Goal: Task Accomplishment & Management: Manage account settings

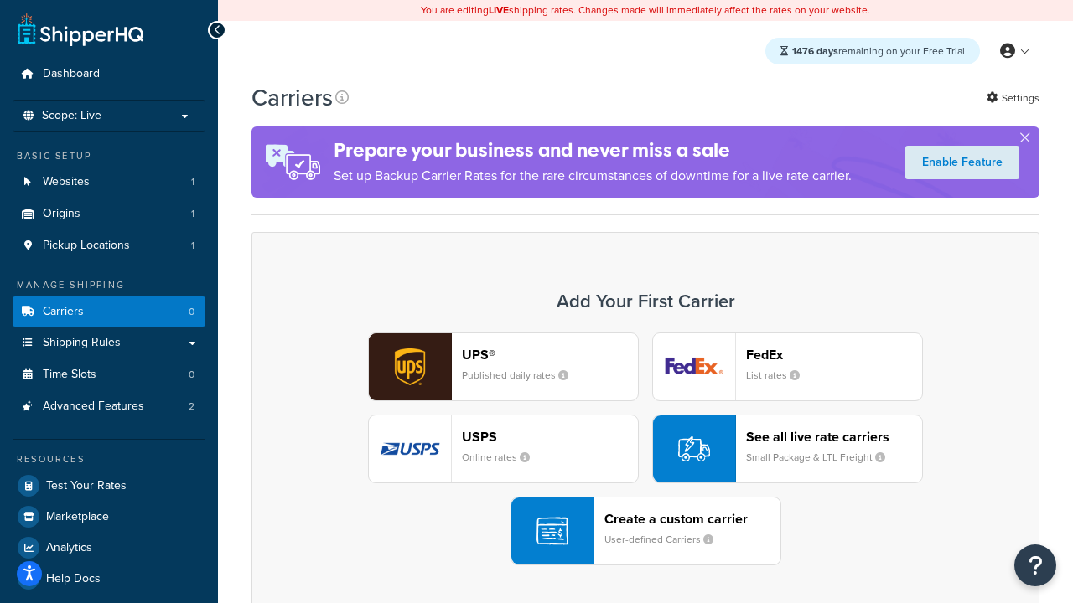
click at [645, 449] on div "UPS® Published daily rates FedEx List rates USPS Online rates See all live rate…" at bounding box center [645, 449] width 753 height 233
click at [834, 355] on header "FedEx" at bounding box center [834, 355] width 176 height 16
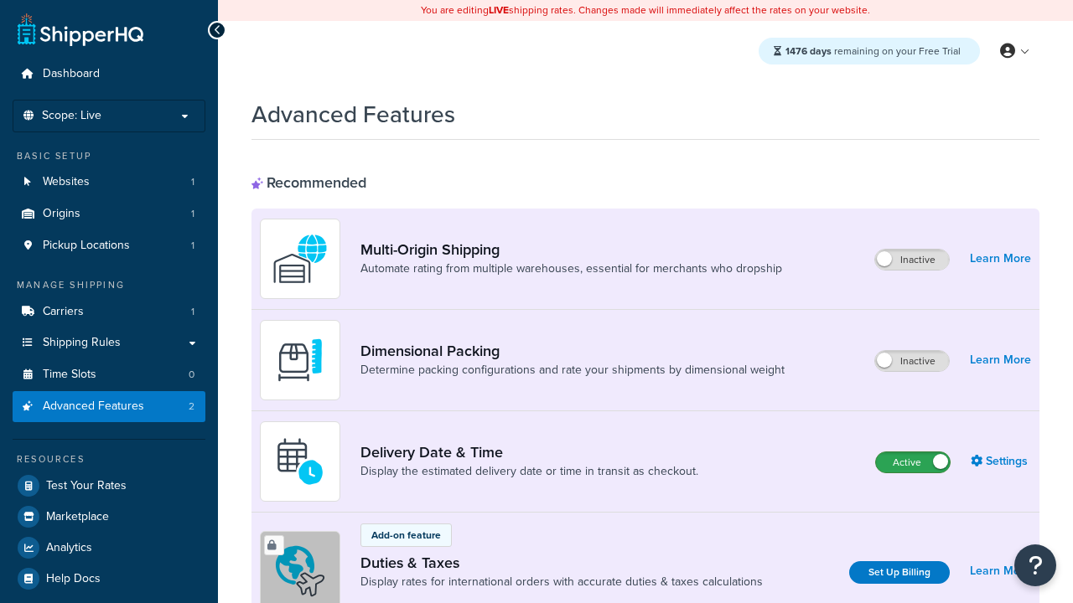
click at [913, 463] on label "Active" at bounding box center [913, 463] width 74 height 20
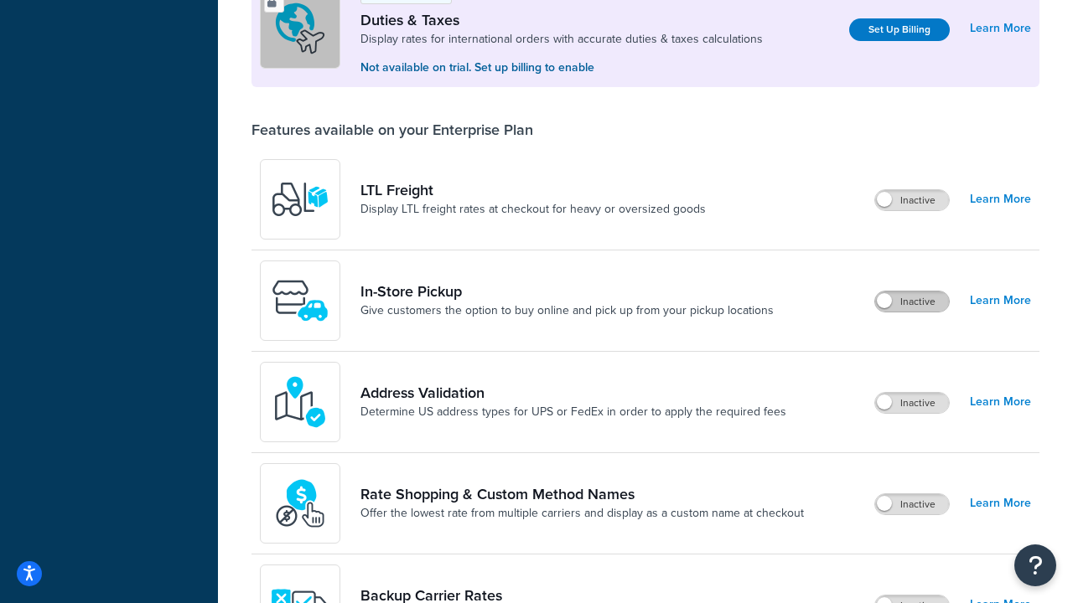
scroll to position [511, 0]
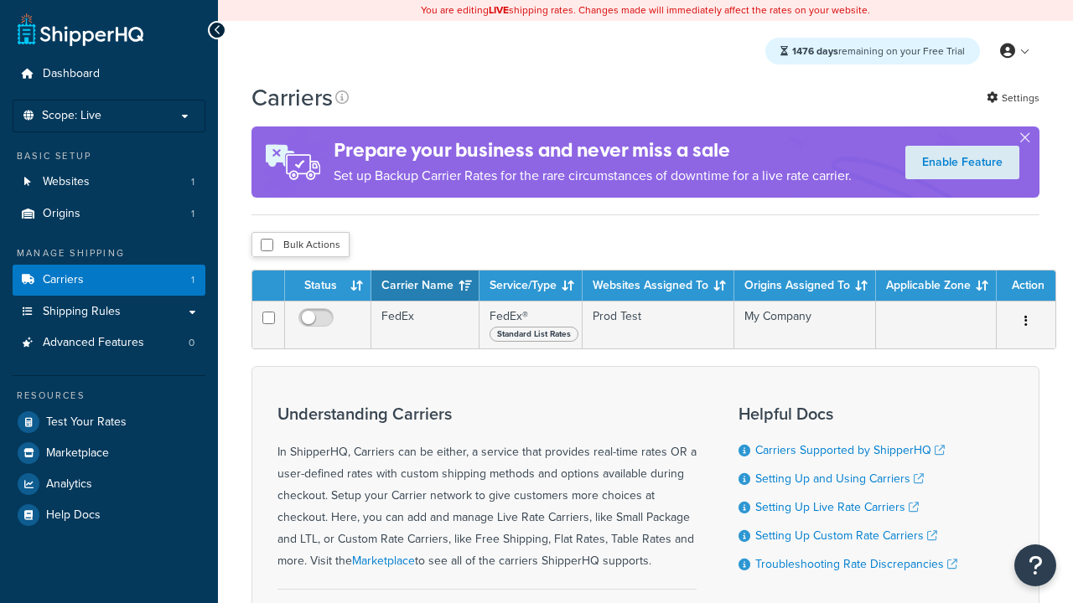
click at [267, 245] on input "checkbox" at bounding box center [267, 245] width 13 height 13
checkbox input "true"
click at [0, 0] on button "Delete" at bounding box center [0, 0] width 0 height 0
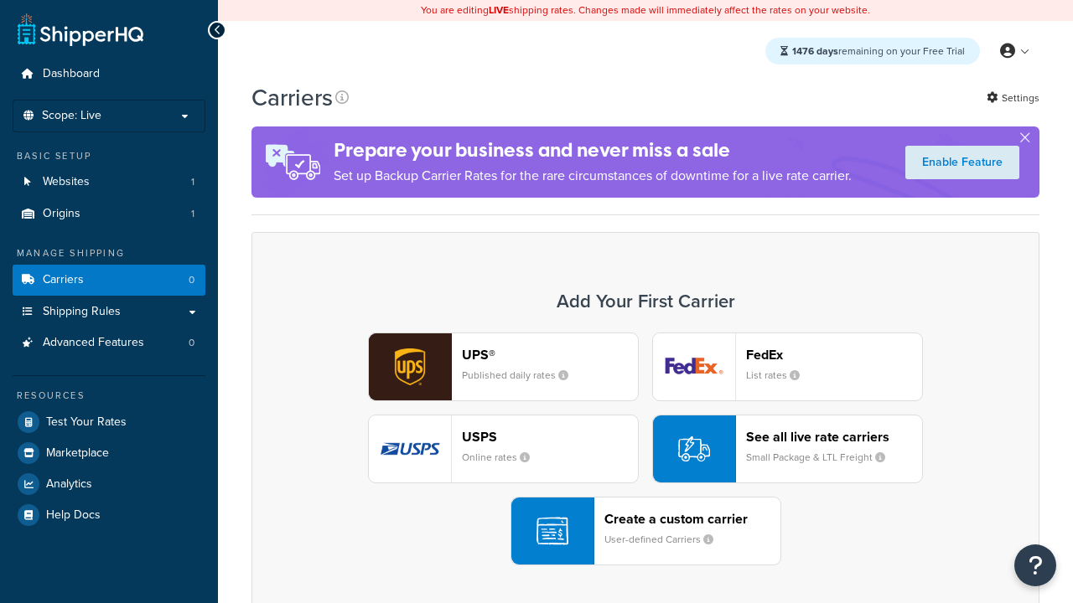
click at [645, 449] on div "UPS® Published daily rates FedEx List rates USPS Online rates See all live rate…" at bounding box center [645, 449] width 753 height 233
click at [834, 355] on header "FedEx" at bounding box center [834, 355] width 176 height 16
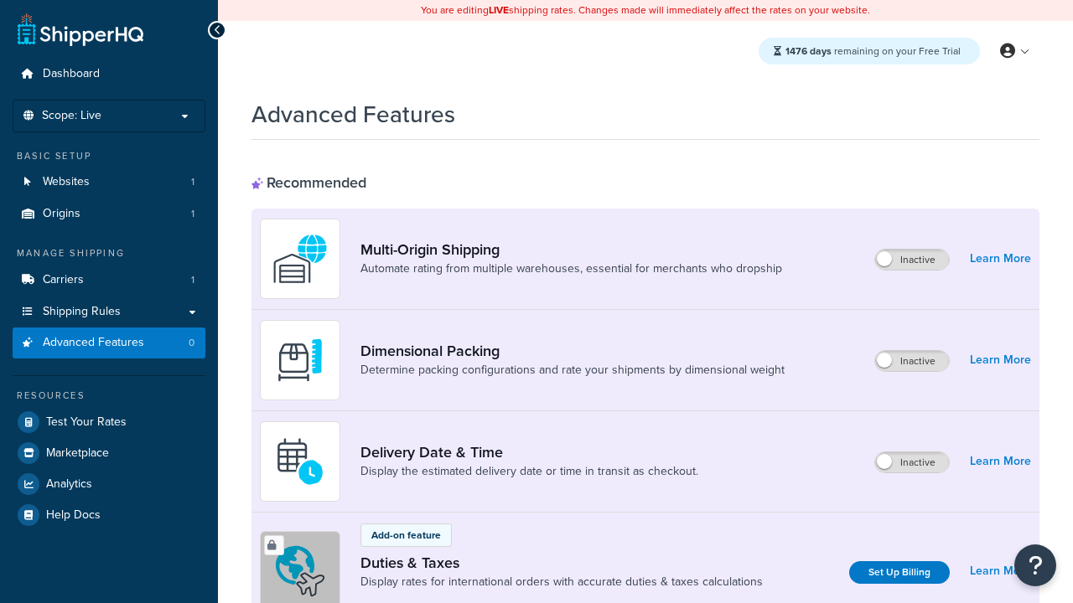
scroll to position [543, 0]
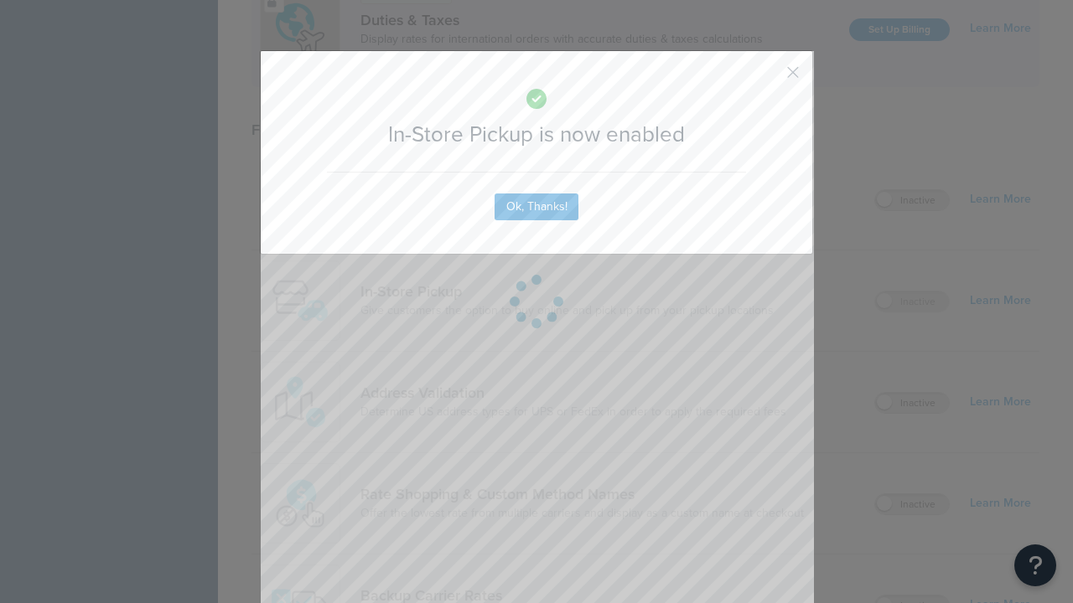
scroll to position [0, 0]
click at [768, 78] on button "button" at bounding box center [768, 78] width 4 height 4
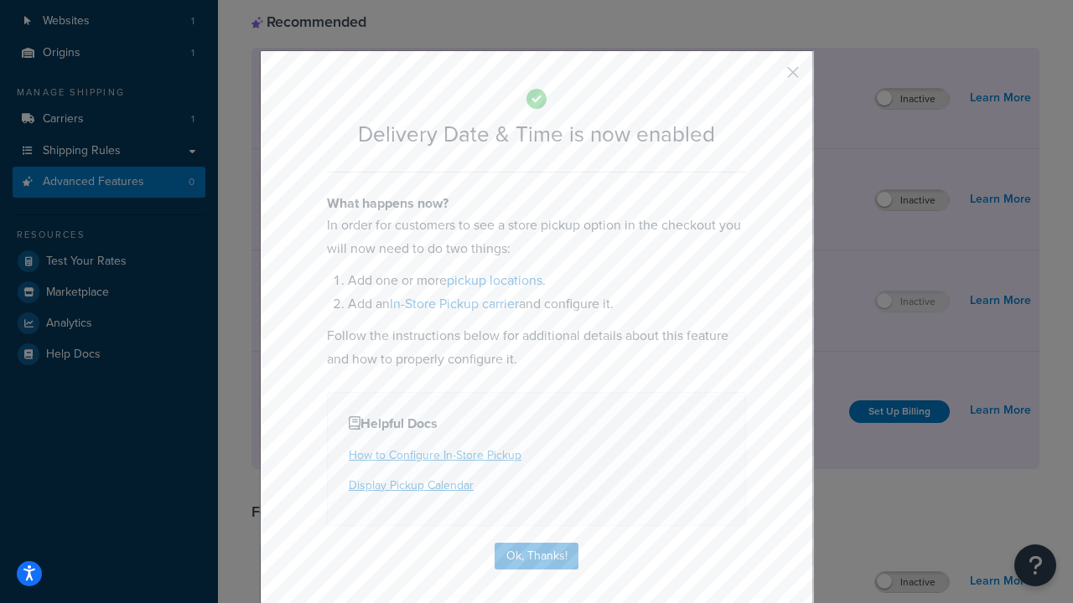
click at [768, 78] on button "button" at bounding box center [768, 78] width 4 height 4
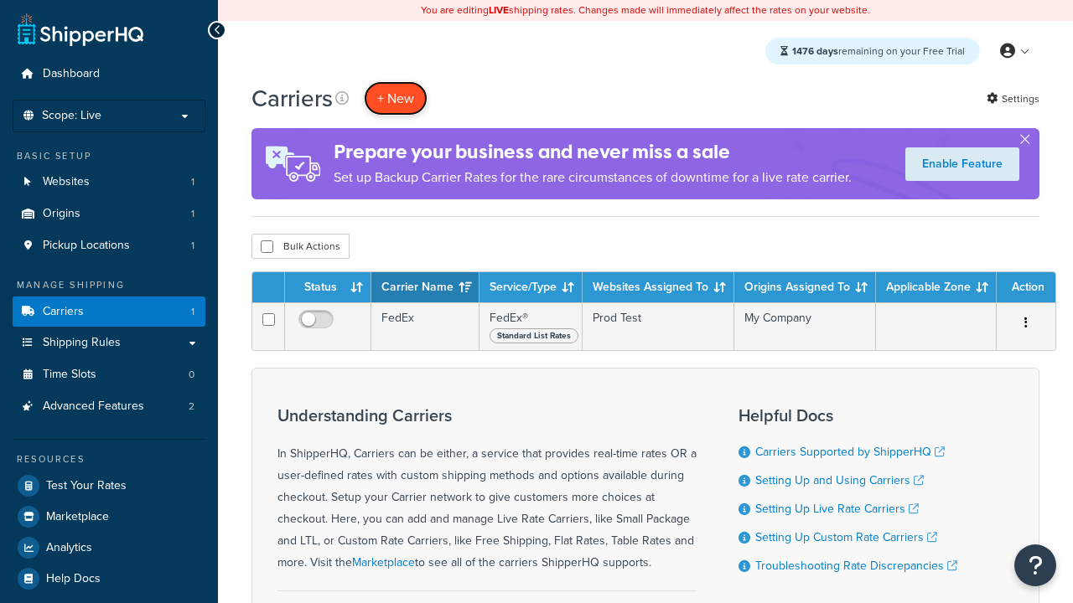
click at [396, 98] on button "+ New" at bounding box center [396, 98] width 64 height 34
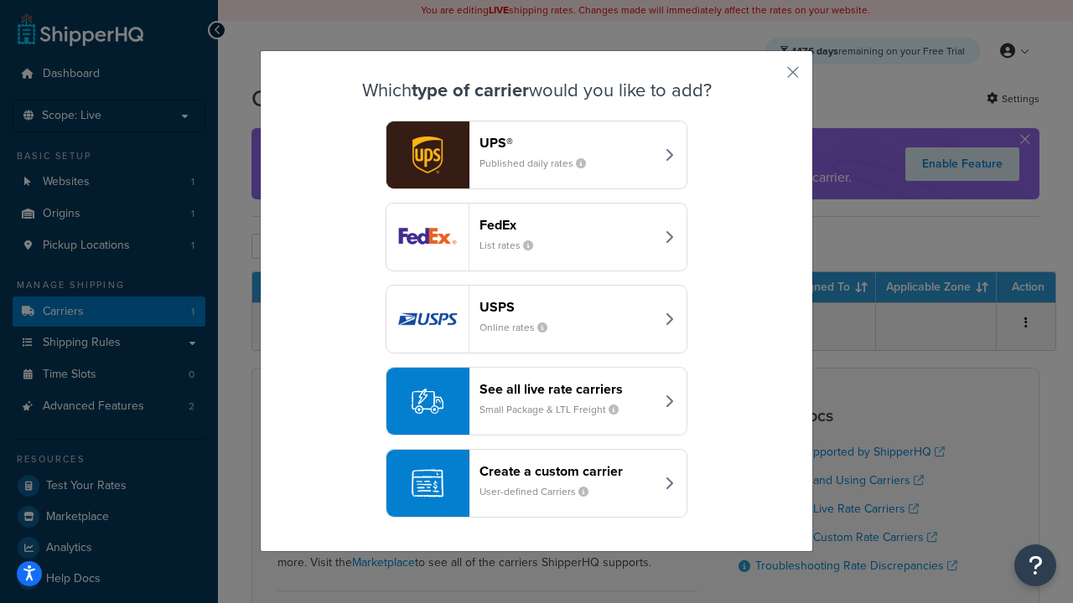
click at [536, 484] on small "User-defined Carriers" at bounding box center [540, 491] width 122 height 15
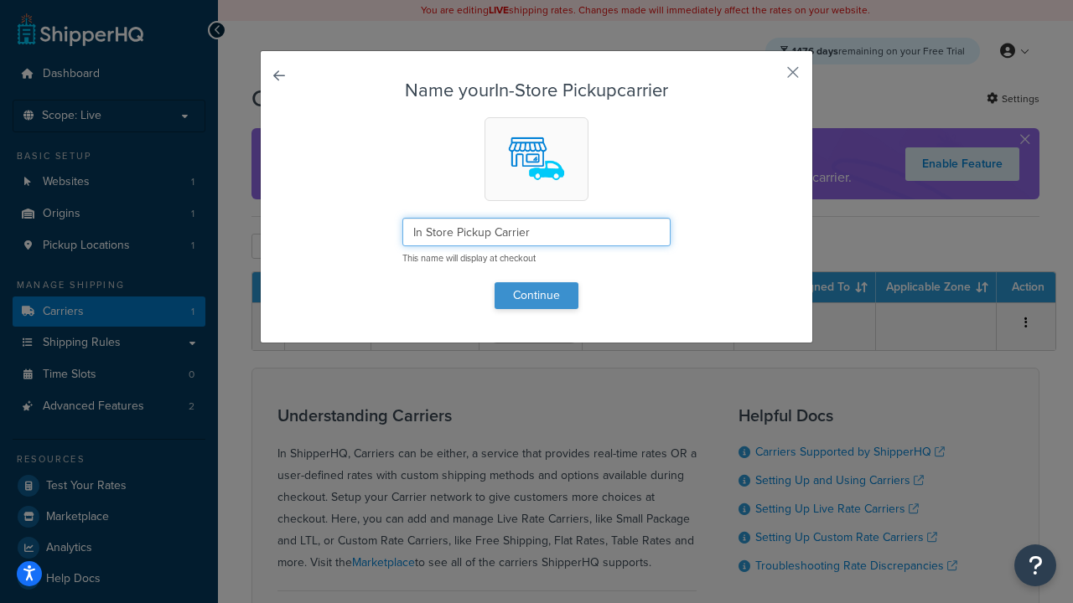
type input "In Store Pickup Carrier"
click at [536, 295] on button "Continue" at bounding box center [537, 295] width 84 height 27
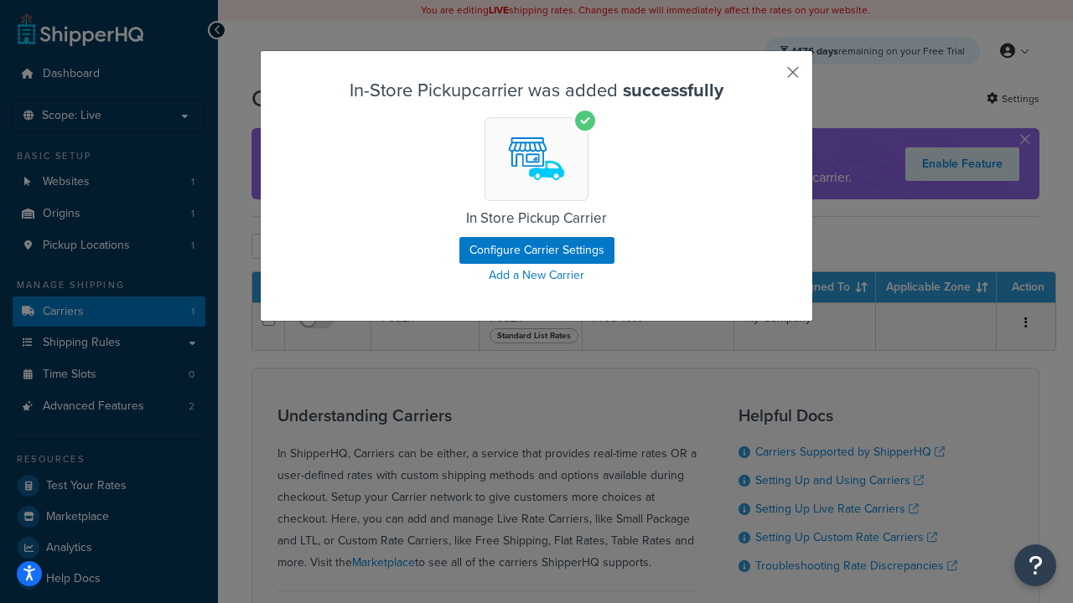
click at [768, 78] on button "button" at bounding box center [768, 78] width 4 height 4
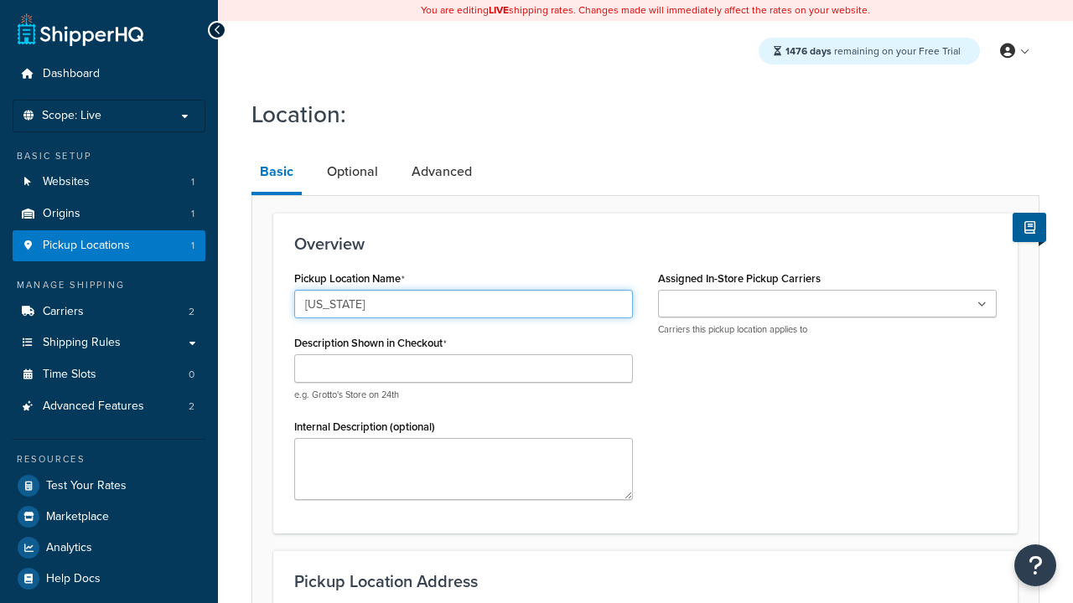
type input "California"
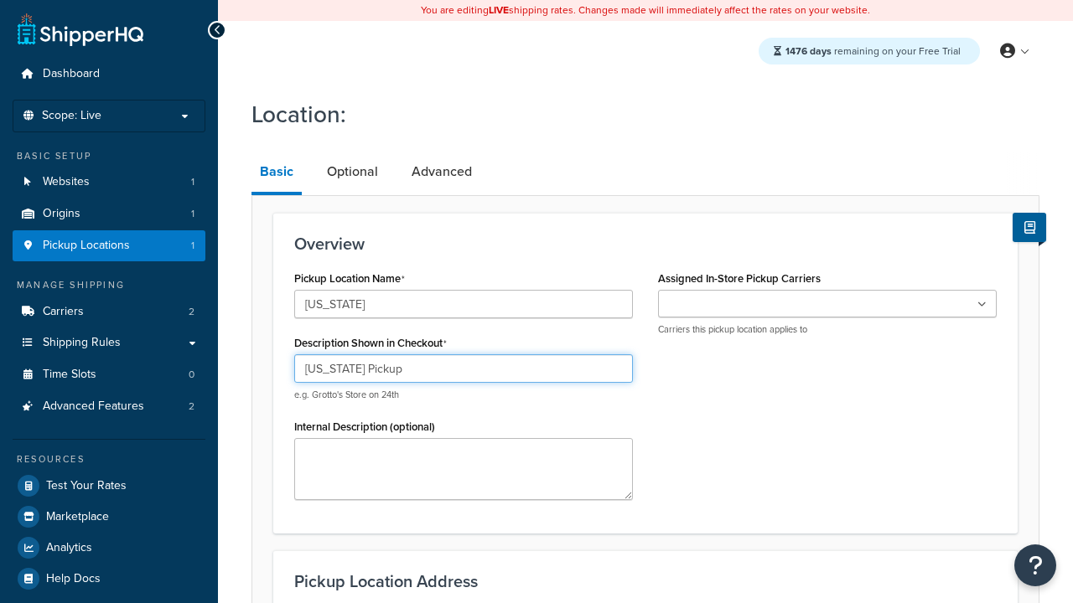
type input "California Pickup"
click at [827, 303] on ul at bounding box center [827, 304] width 339 height 28
type input "3385 Michelson Drive"
type input "Suite B"
type input "Irvine"
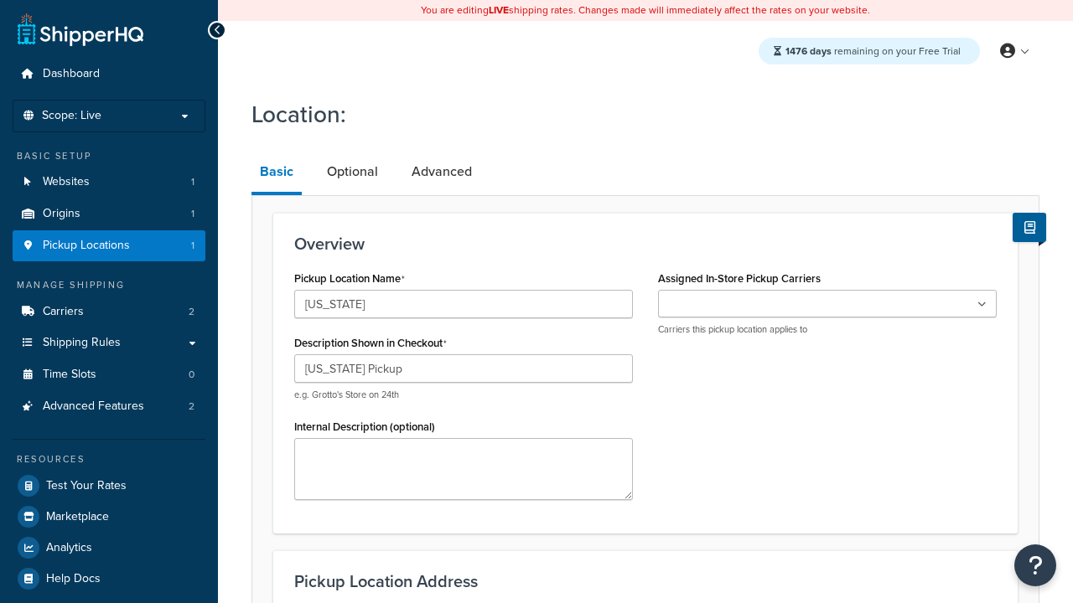
select select "5"
type input "Irvine"
type input "92612"
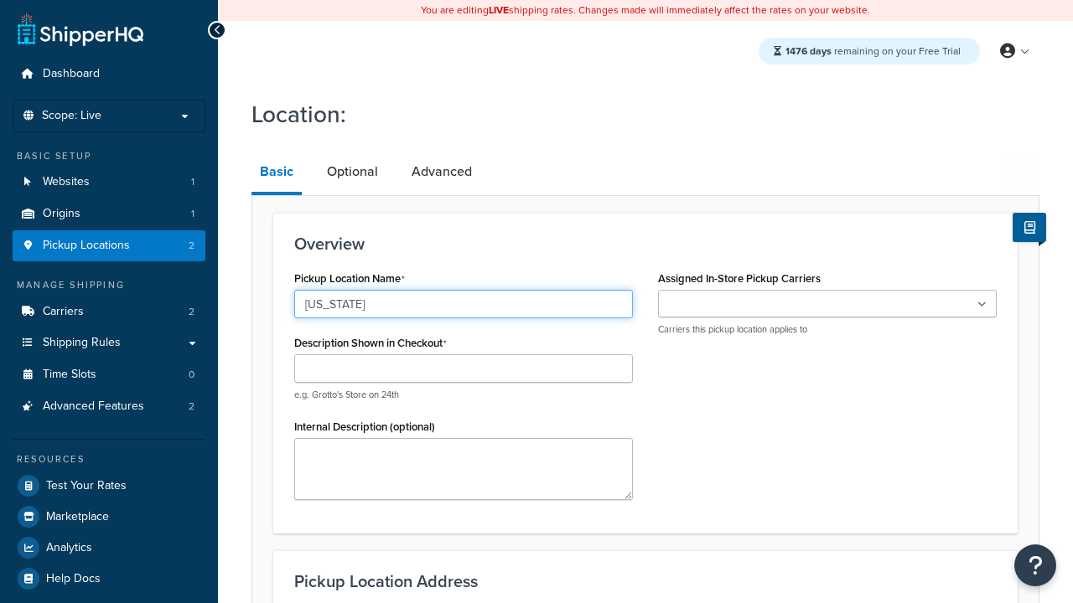
type input "[US_STATE]"
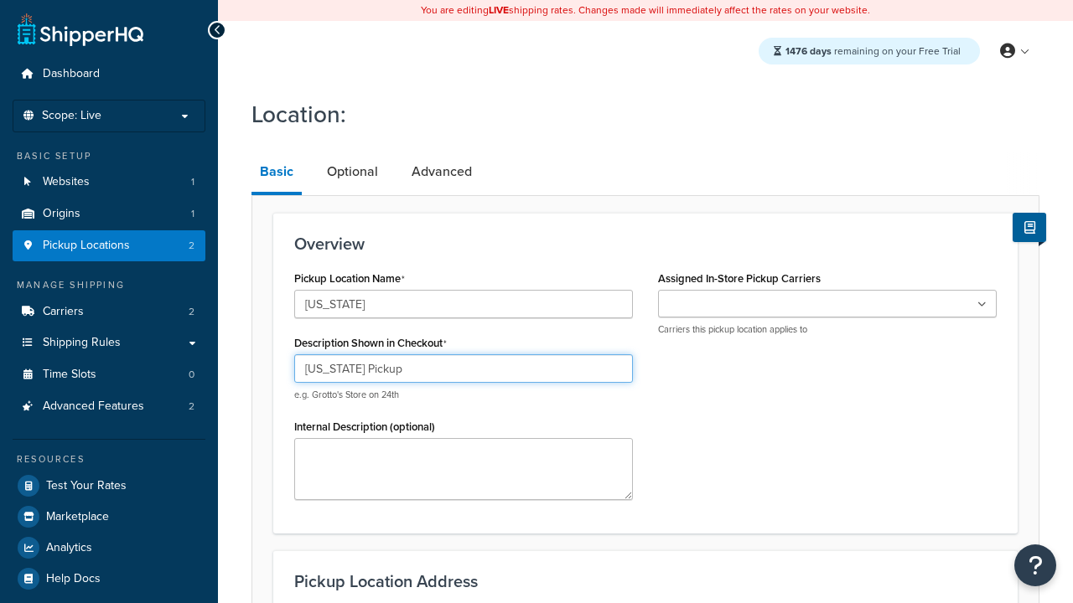
type input "[US_STATE] Pickup"
click at [827, 303] on ul at bounding box center [827, 304] width 339 height 28
type input "[STREET_ADDRESS]"
type input "Suite A"
type input "[GEOGRAPHIC_DATA]"
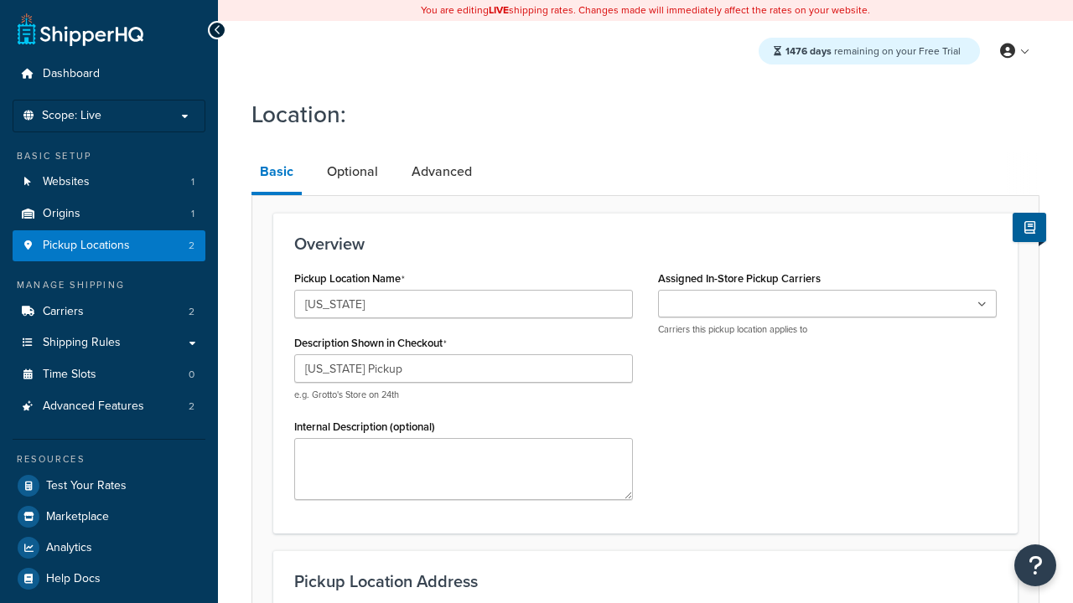
select select "43"
type input "[GEOGRAPHIC_DATA]"
type input "78628"
